Goal: Information Seeking & Learning: Learn about a topic

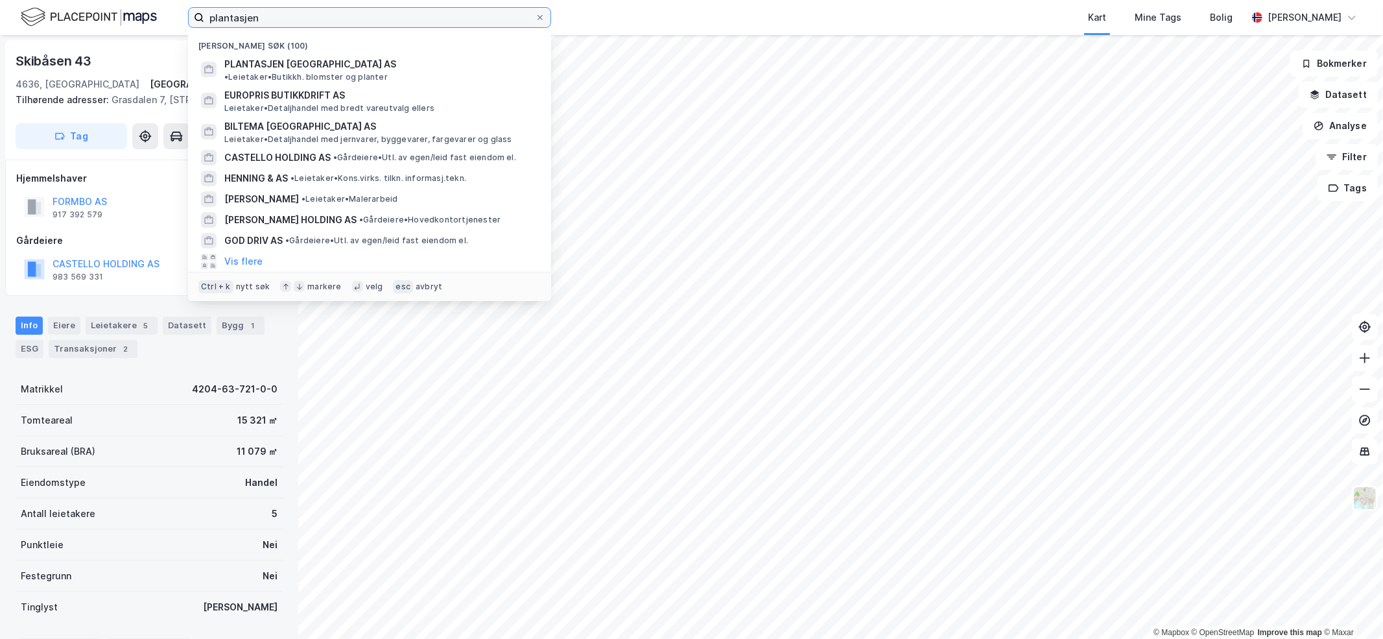
click at [263, 20] on input "plantasjen" at bounding box center [369, 17] width 331 height 19
drag, startPoint x: 263, startPoint y: 20, endPoint x: 144, endPoint y: 16, distance: 118.7
click at [144, 16] on div "plantasjen Nylige søk (100) PLANTASJEN [GEOGRAPHIC_DATA] AS • Leietaker • Butik…" at bounding box center [691, 17] width 1383 height 35
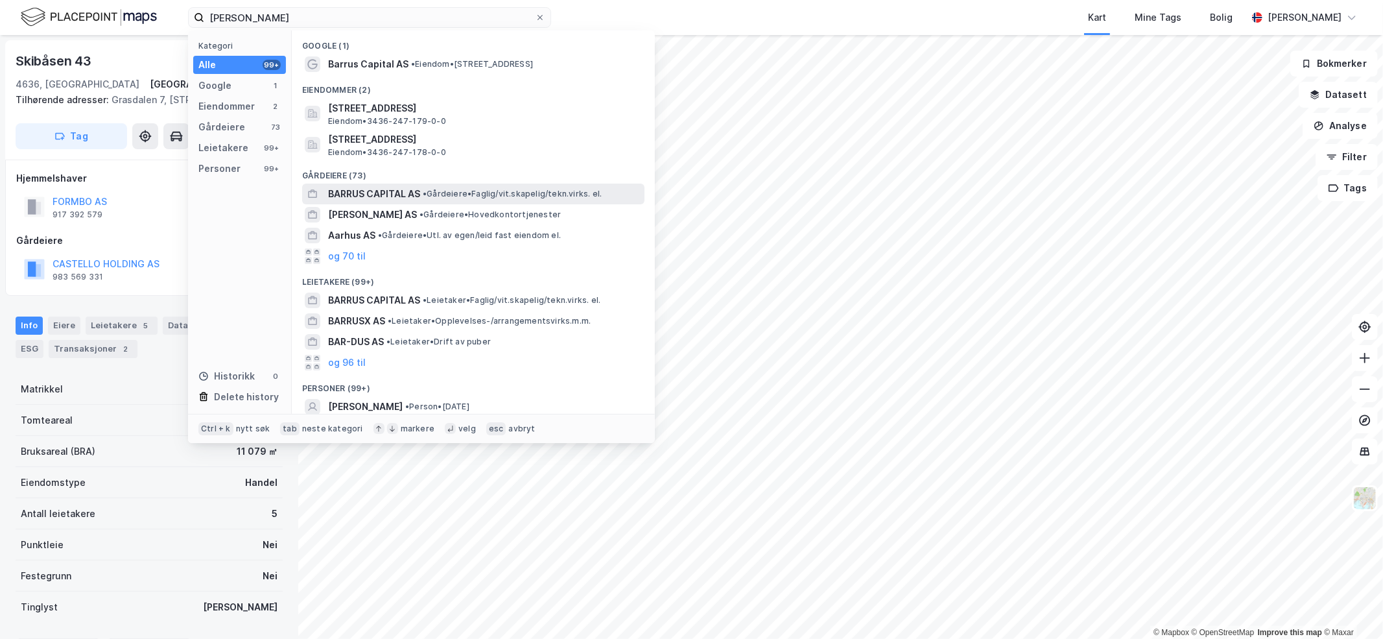
click at [375, 193] on span "BARRUS CAPITAL AS" at bounding box center [374, 194] width 92 height 16
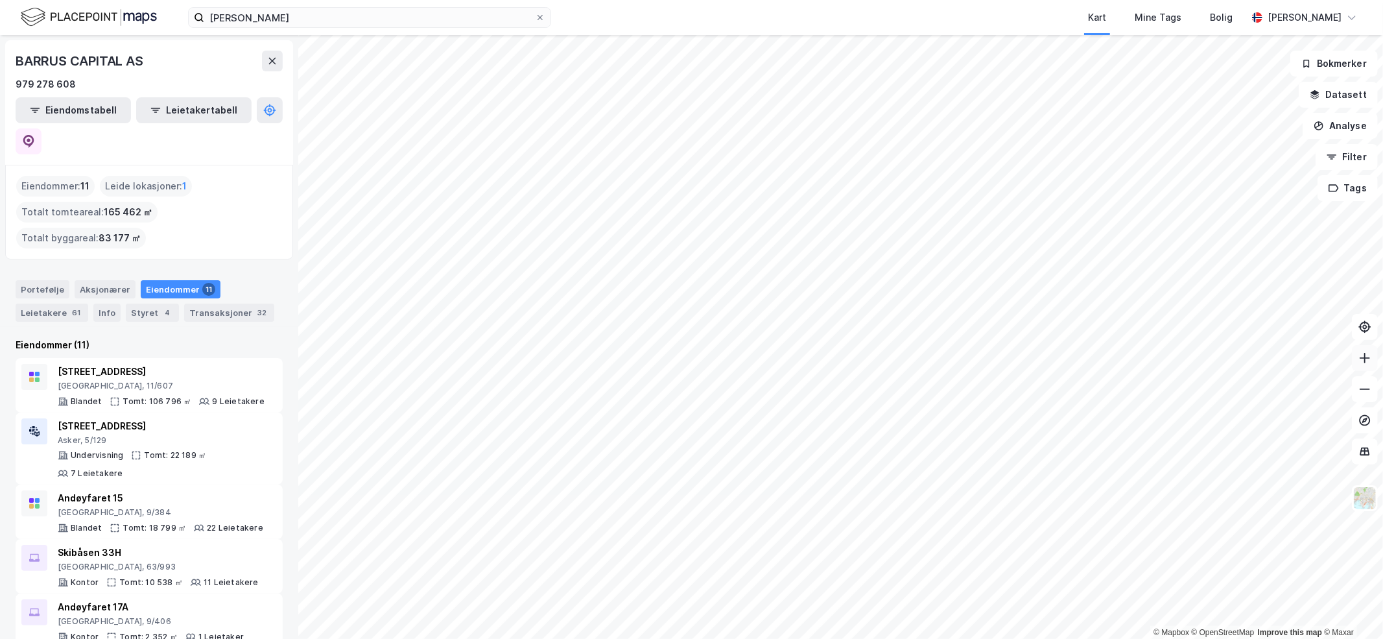
click at [1371, 360] on icon at bounding box center [1364, 357] width 13 height 13
click at [1357, 364] on button at bounding box center [1365, 358] width 26 height 26
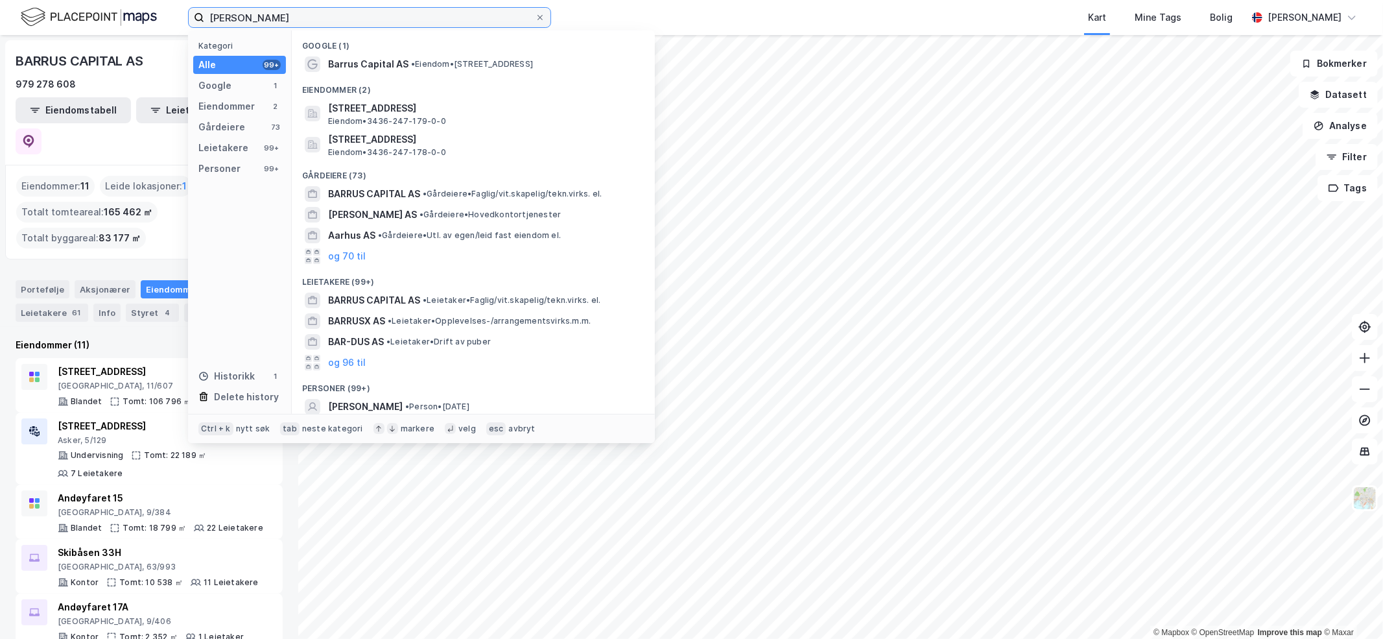
click at [255, 20] on input "[PERSON_NAME]" at bounding box center [369, 17] width 331 height 19
drag, startPoint x: 255, startPoint y: 20, endPoint x: 119, endPoint y: 24, distance: 136.2
click at [119, 24] on div "[PERSON_NAME] Kategori Alle 99+ Google 1 Eiendommer 2 Gårdeiere 73 Leietakere 9…" at bounding box center [691, 17] width 1383 height 35
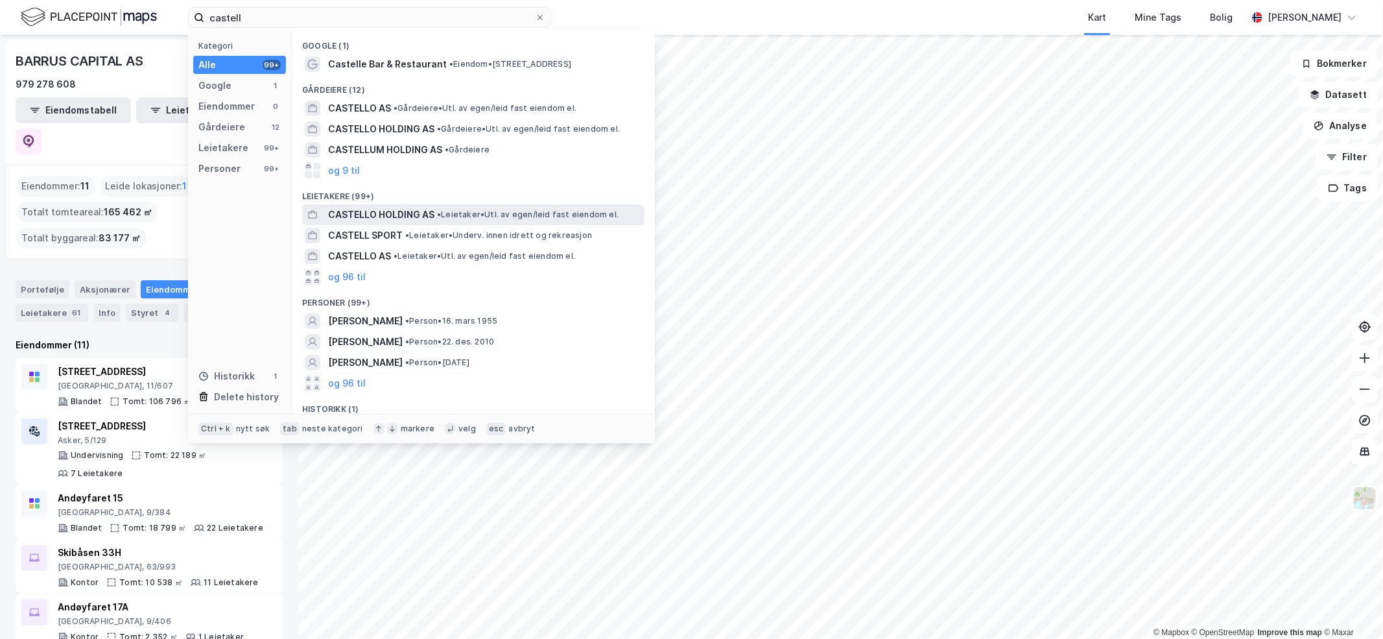
click at [373, 215] on span "CASTELLO HOLDING AS" at bounding box center [381, 215] width 106 height 16
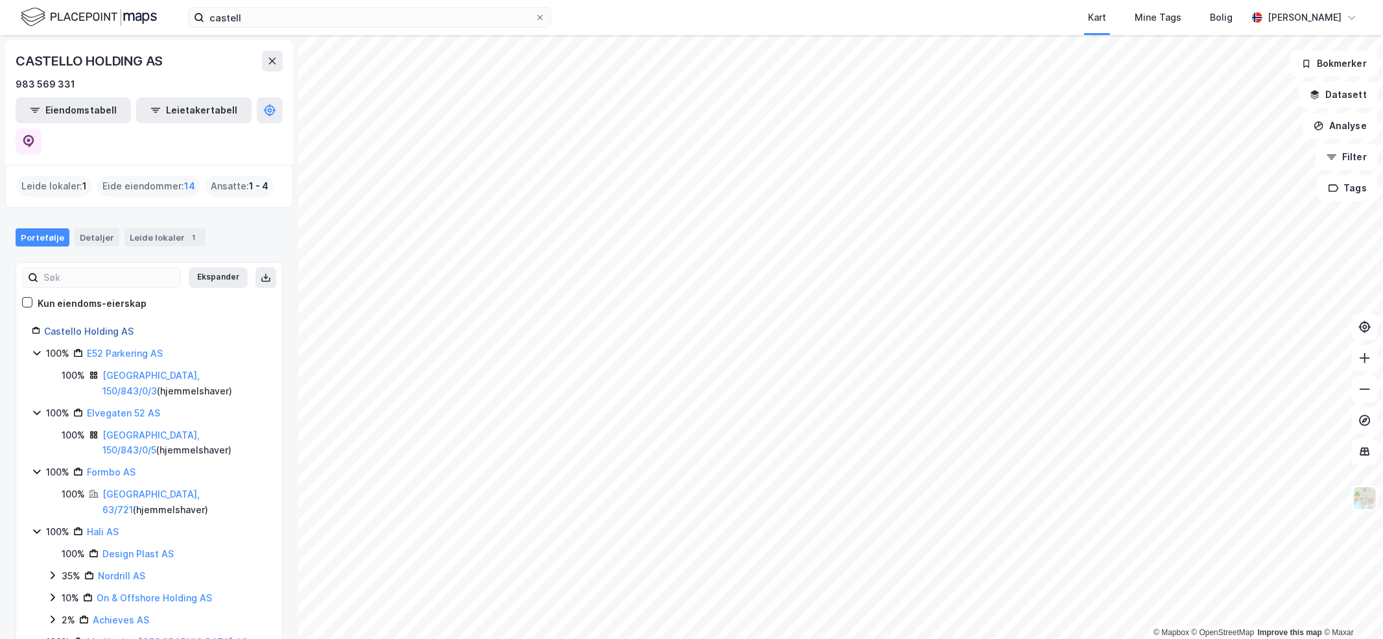
click at [106, 325] on link "Castello Holding AS" at bounding box center [88, 330] width 89 height 11
click at [1363, 392] on icon at bounding box center [1364, 389] width 13 height 13
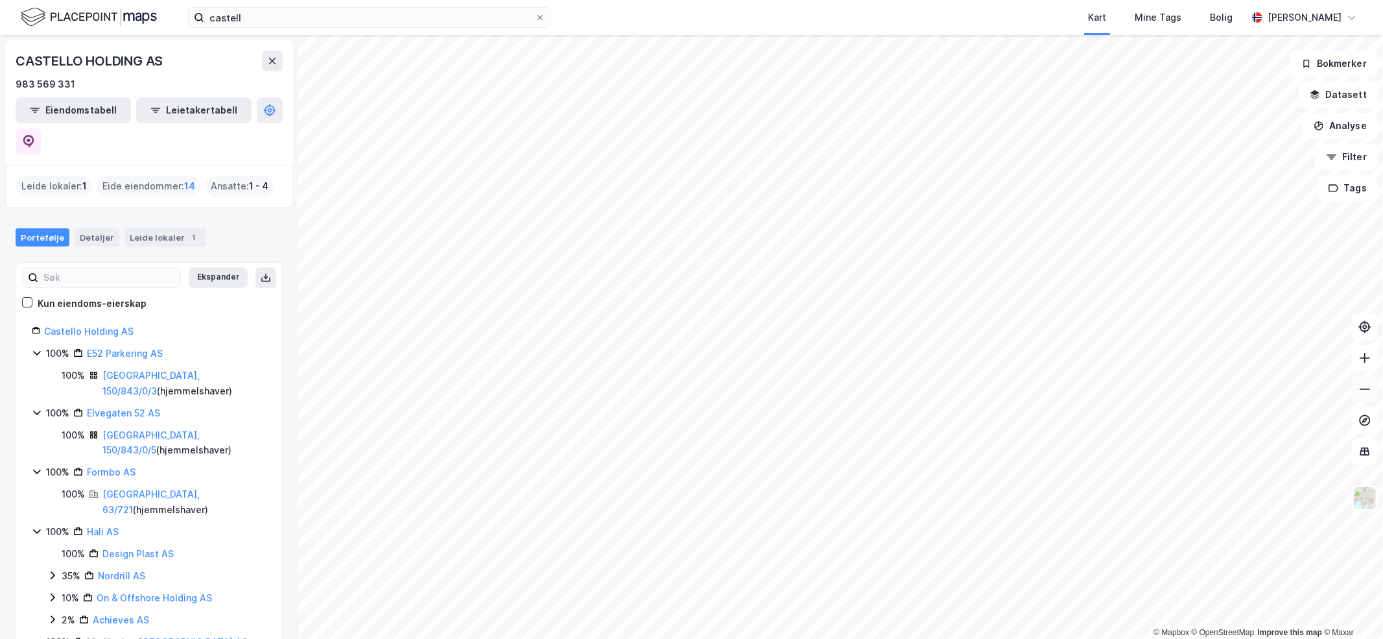
click at [1363, 392] on icon at bounding box center [1364, 389] width 13 height 13
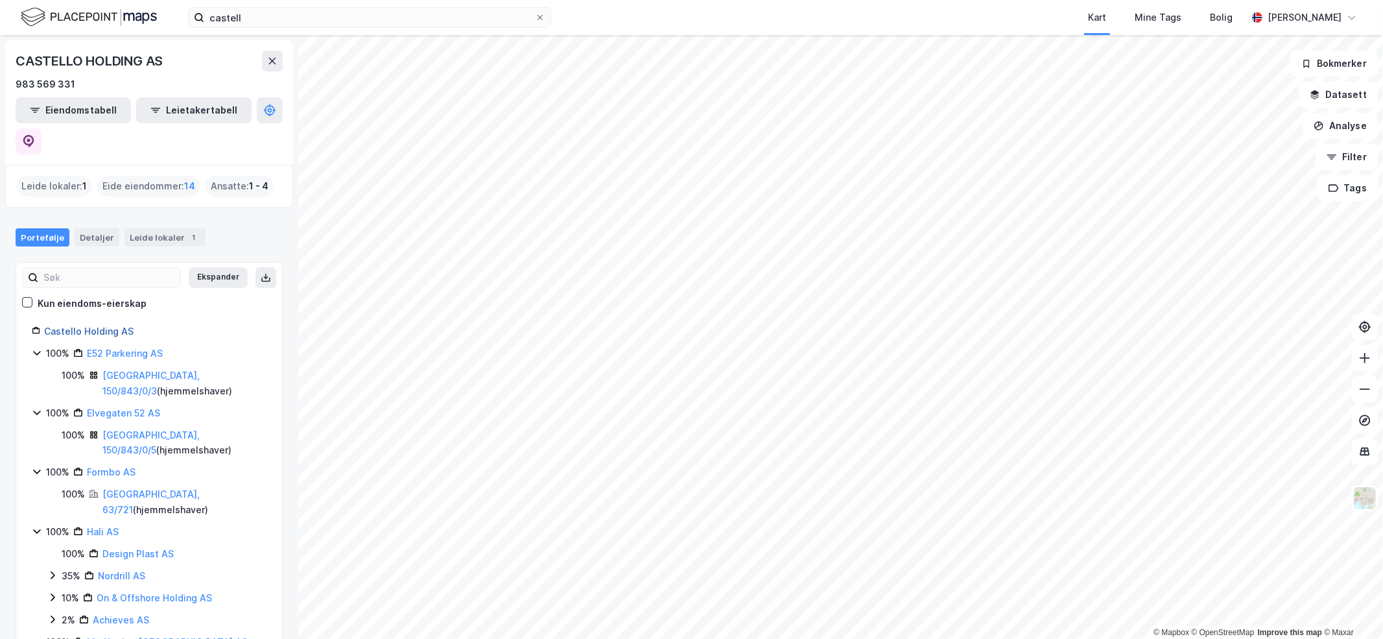
click at [82, 325] on link "Castello Holding AS" at bounding box center [88, 330] width 89 height 11
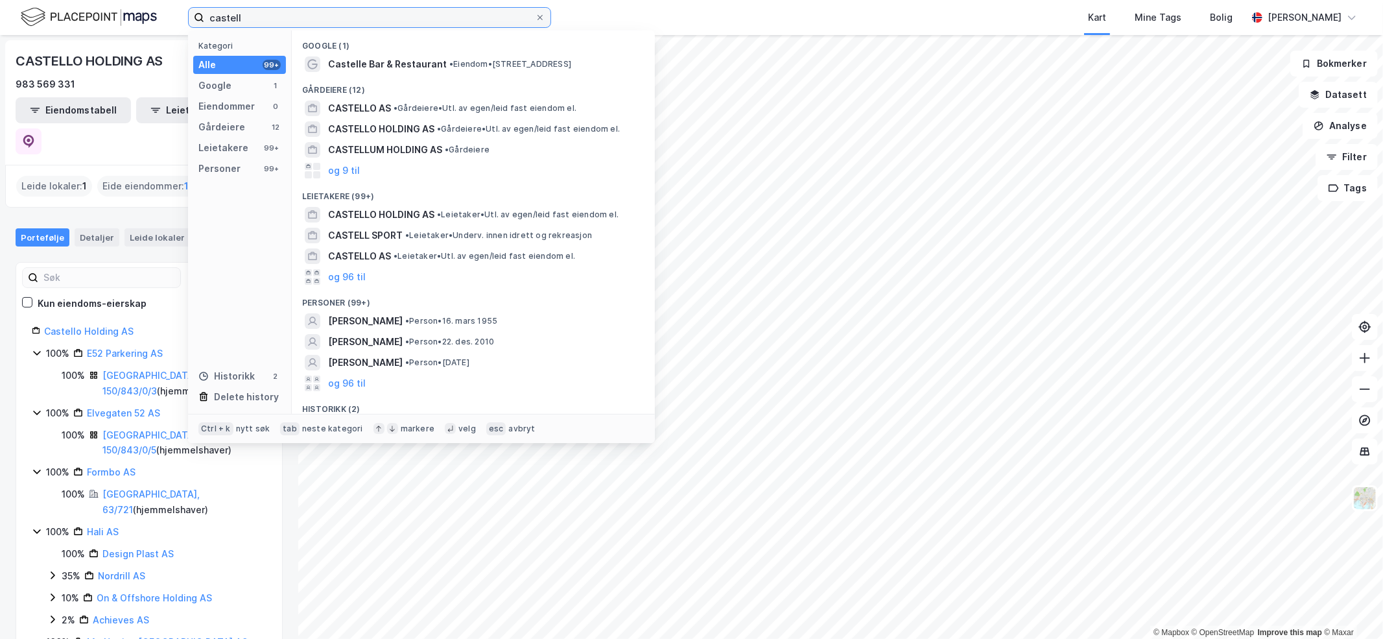
click at [294, 10] on input "castell" at bounding box center [369, 17] width 331 height 19
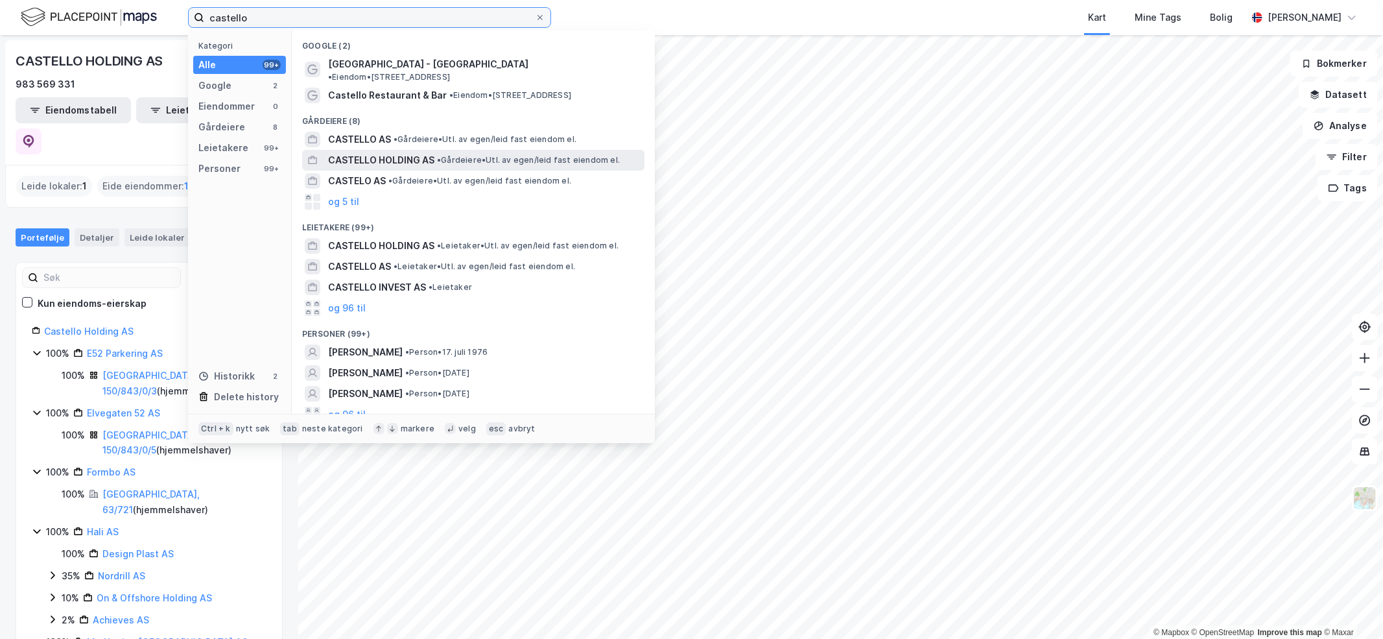
type input "castello"
click at [418, 152] on span "CASTELLO HOLDING AS" at bounding box center [381, 160] width 106 height 16
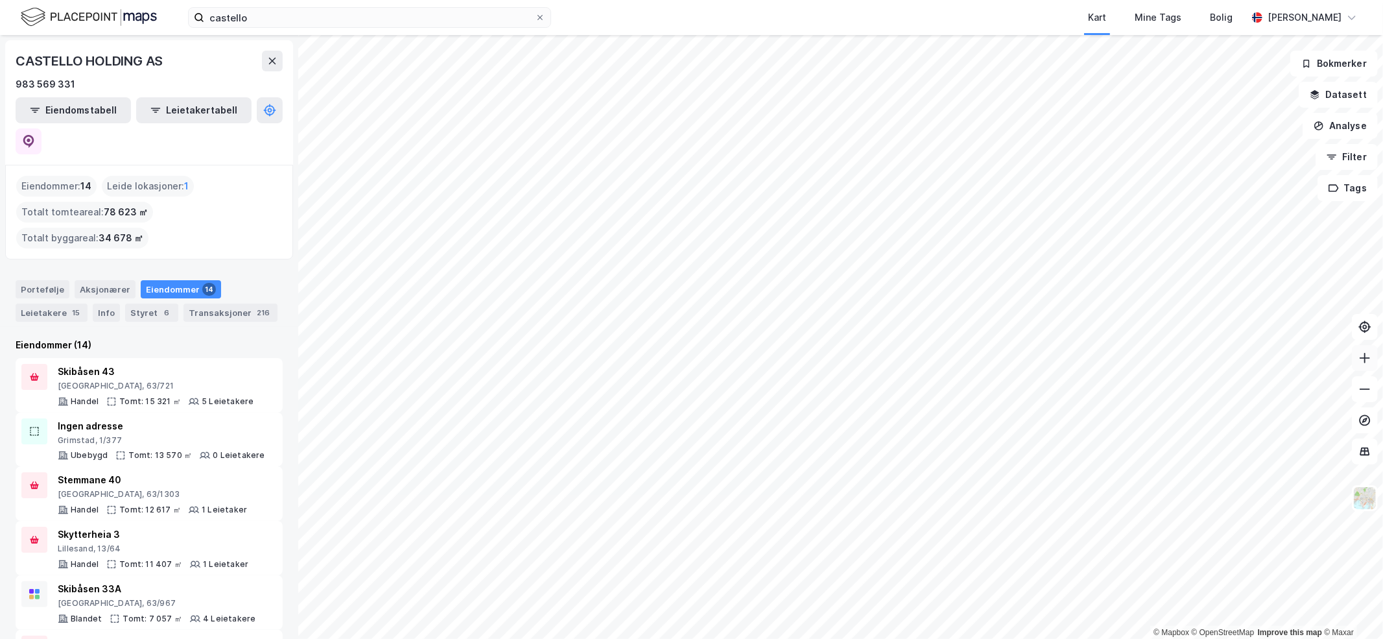
click at [1370, 360] on icon at bounding box center [1364, 357] width 13 height 13
click at [1365, 357] on icon at bounding box center [1364, 358] width 1 height 10
